Goal: Task Accomplishment & Management: Manage account settings

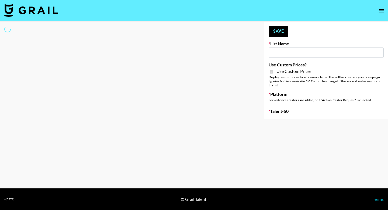
type input "DDG Beauty"
checkbox input "true"
select select "Brand"
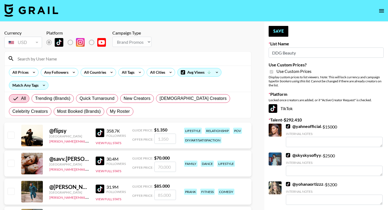
click at [69, 56] on input at bounding box center [131, 58] width 234 height 9
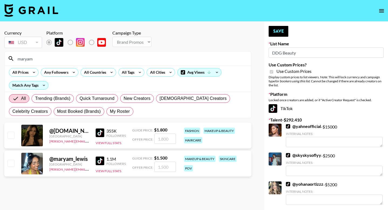
type input "maryam"
click at [9, 134] on input "checkbox" at bounding box center [11, 135] width 6 height 6
checkbox input "true"
drag, startPoint x: 163, startPoint y: 139, endPoint x: 153, endPoint y: 139, distance: 10.0
click at [153, 139] on div "Offer Price: 1800" at bounding box center [154, 138] width 44 height 10
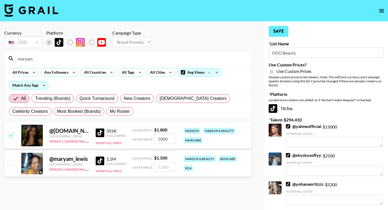
type input "2000"
click at [278, 31] on button "Save" at bounding box center [279, 31] width 20 height 11
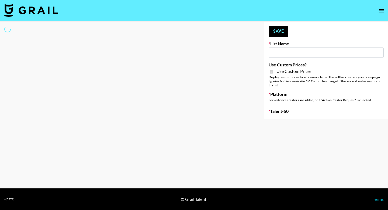
type input "[PERSON_NAME] - Podcasters"
checkbox input "true"
select select "Brand"
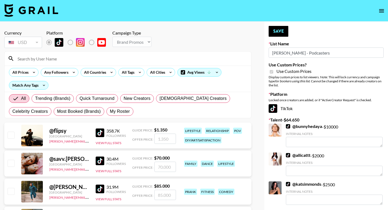
click at [71, 61] on input at bounding box center [131, 58] width 234 height 9
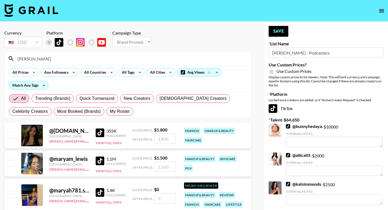
type input "[PERSON_NAME]"
click at [13, 136] on input "checkbox" at bounding box center [11, 135] width 6 height 6
checkbox input "true"
type input "1800"
drag, startPoint x: 33, startPoint y: 60, endPoint x: 4, endPoint y: 59, distance: 29.1
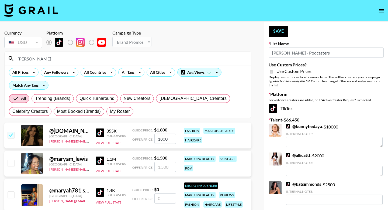
type input "ỉ"
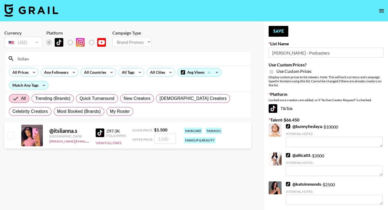
type input "itslian"
click at [13, 134] on input "checkbox" at bounding box center [11, 135] width 6 height 6
checkbox input "true"
type input "1500"
drag, startPoint x: 38, startPoint y: 60, endPoint x: 12, endPoint y: 60, distance: 26.1
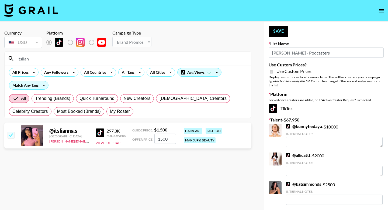
click at [12, 60] on div "itslian" at bounding box center [128, 58] width 247 height 14
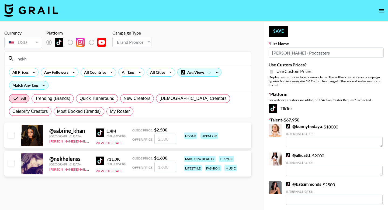
type input "nekh"
click at [17, 160] on div "@ nekhelenss [GEOGRAPHIC_DATA] [PERSON_NAME][EMAIL_ADDRESS][PERSON_NAME][PERSON…" at bounding box center [127, 163] width 247 height 26
click at [13, 161] on input "checkbox" at bounding box center [11, 163] width 6 height 6
checkbox input "true"
type input "1600"
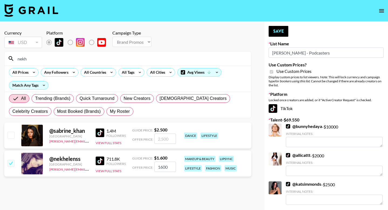
drag, startPoint x: 65, startPoint y: 64, endPoint x: 0, endPoint y: 59, distance: 64.6
click at [279, 26] on button "Save" at bounding box center [279, 31] width 20 height 11
